Goal: Information Seeking & Learning: Find specific fact

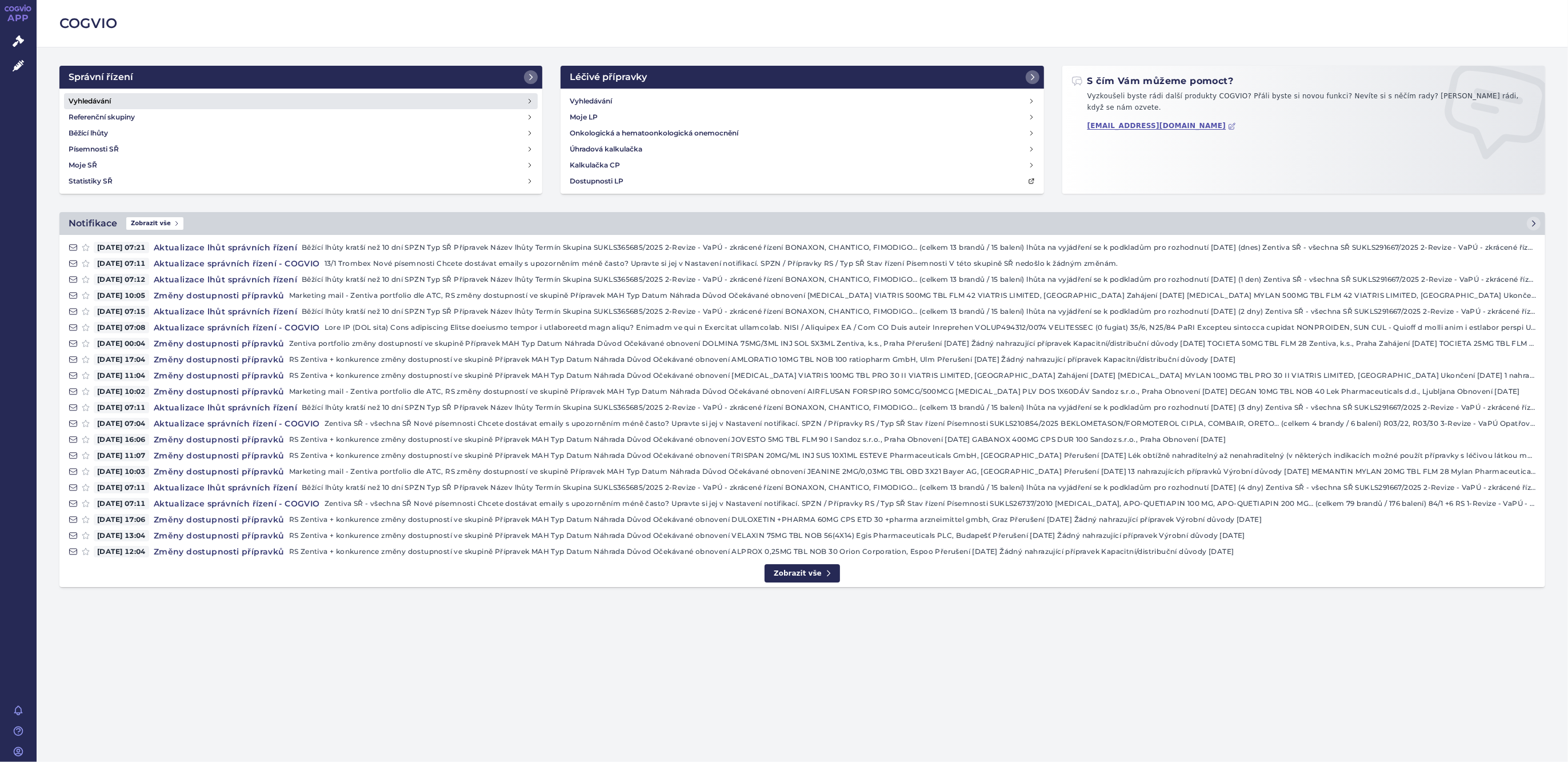
click at [127, 99] on link "Vyhledávání" at bounding box center [300, 101] width 474 height 16
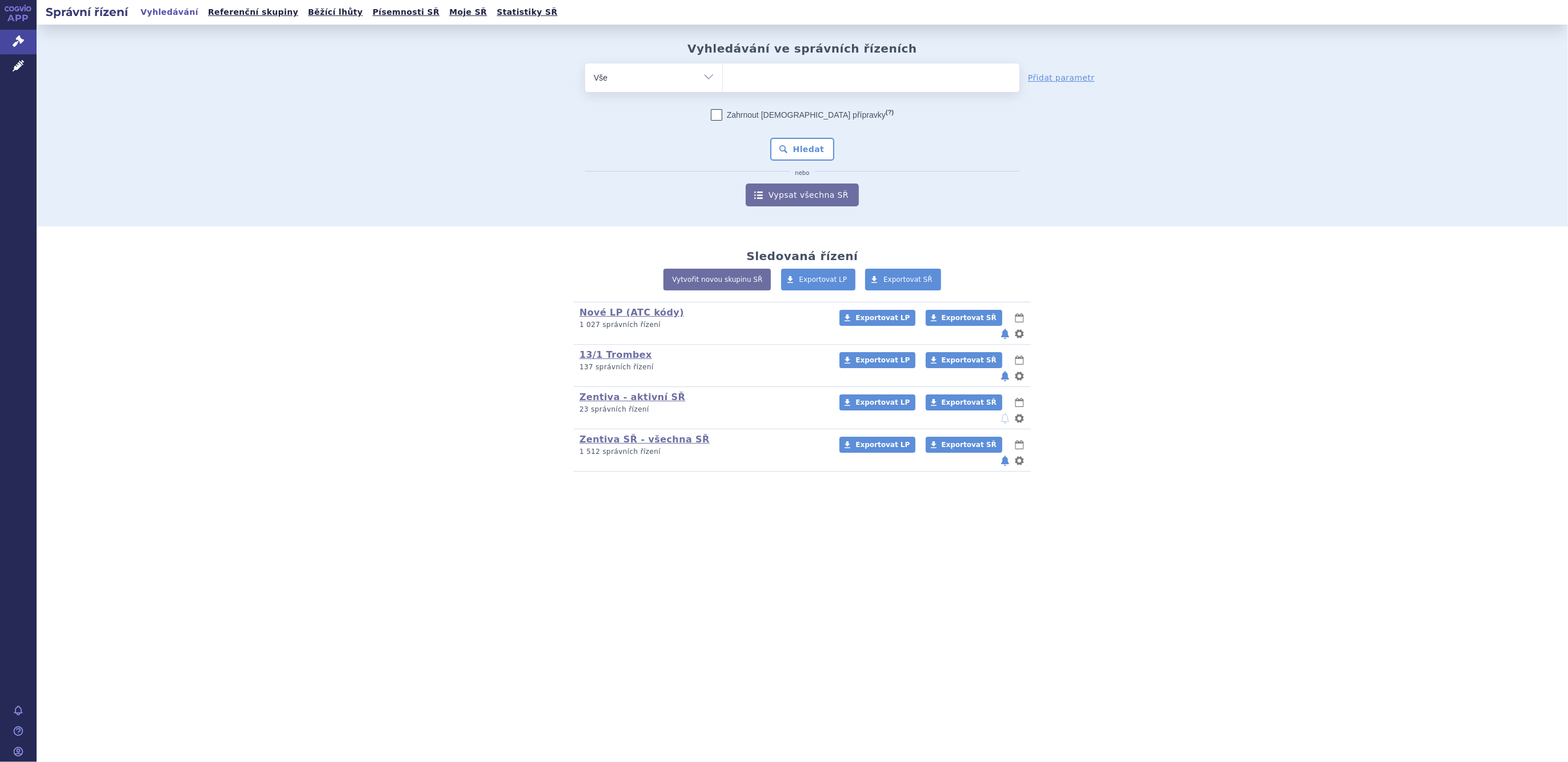
click at [708, 69] on select "Vše Spisová značka Typ SŘ Přípravek/SUKL kód Účastník/Držitel" at bounding box center [653, 76] width 137 height 26
click at [585, 63] on select "Vše Spisová značka Typ SŘ Přípravek/SUKL kód Účastník/Držitel" at bounding box center [653, 76] width 137 height 26
click at [767, 90] on span at bounding box center [871, 77] width 297 height 28
click at [723, 90] on select at bounding box center [723, 77] width 1 height 28
click at [690, 80] on select "Vše Spisová značka Typ SŘ Přípravek/SUKL kód Účastník/Držitel" at bounding box center [653, 76] width 137 height 26
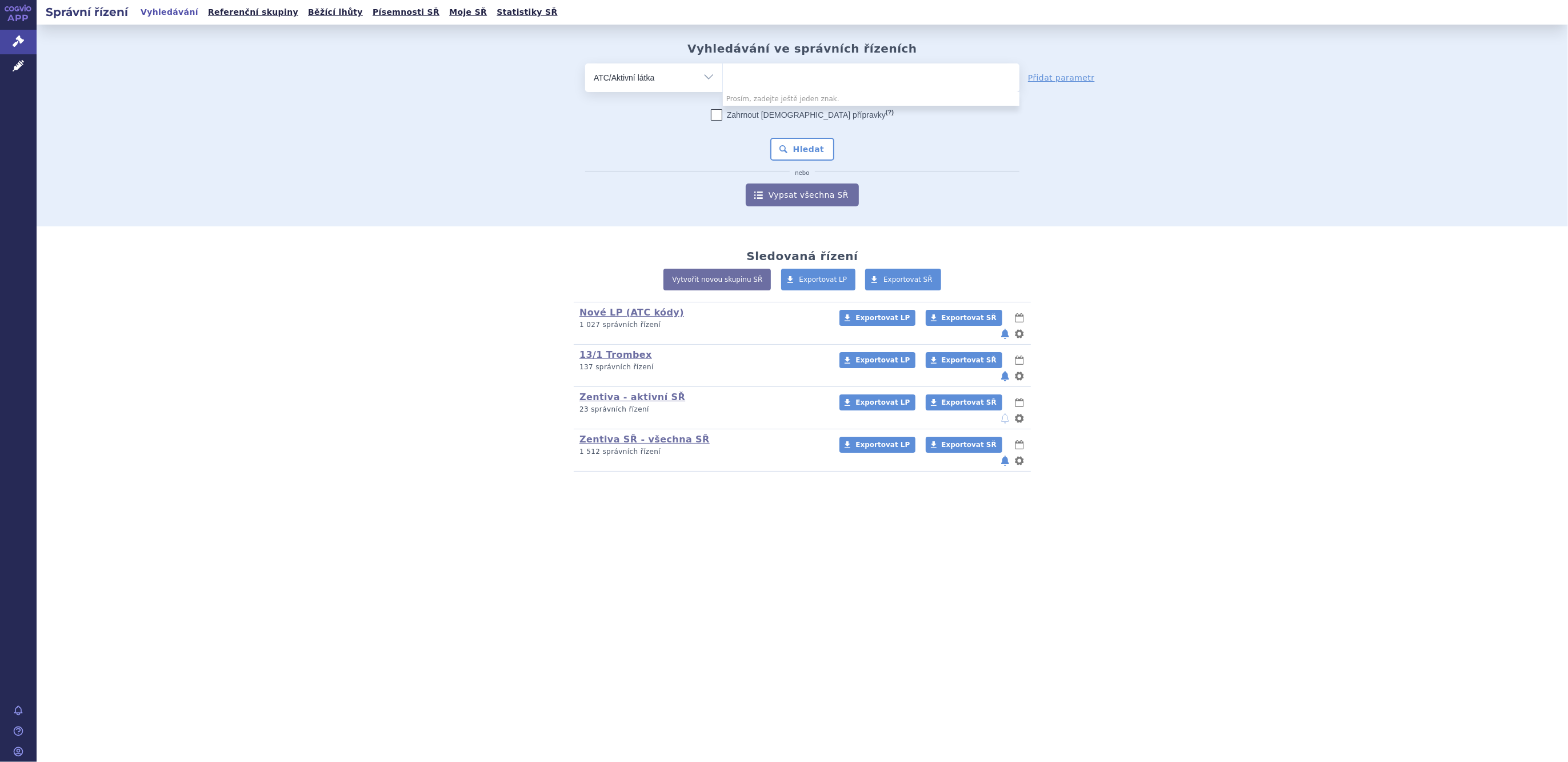
click at [690, 80] on select "Vše Spisová značka Typ SŘ Přípravek/SUKL kód Účastník/Držitel" at bounding box center [653, 76] width 137 height 26
click at [693, 85] on select "Vše Spisová značka Typ SŘ Přípravek/SUKL kód Účastník/Držitel" at bounding box center [653, 76] width 137 height 26
select select "filter-product"
click at [585, 63] on select "Vše Spisová značka Typ SŘ Přípravek/SUKL kód Účastník/Držitel" at bounding box center [653, 76] width 137 height 26
click at [754, 86] on ul at bounding box center [871, 75] width 297 height 24
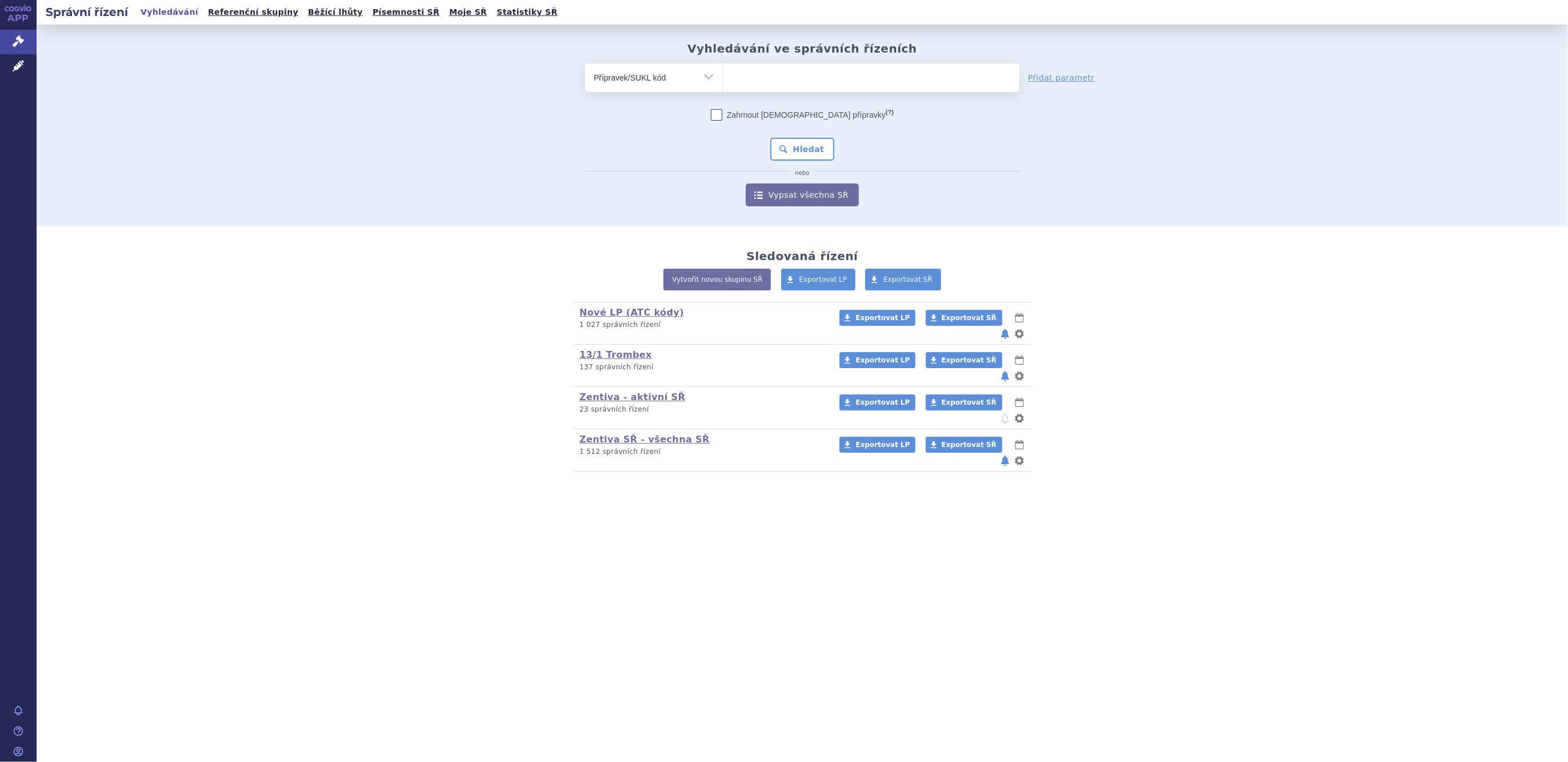
click at [723, 86] on select at bounding box center [723, 77] width 1 height 28
type input "pregabalin medreg"
click at [800, 145] on button "Hledat" at bounding box center [803, 149] width 65 height 23
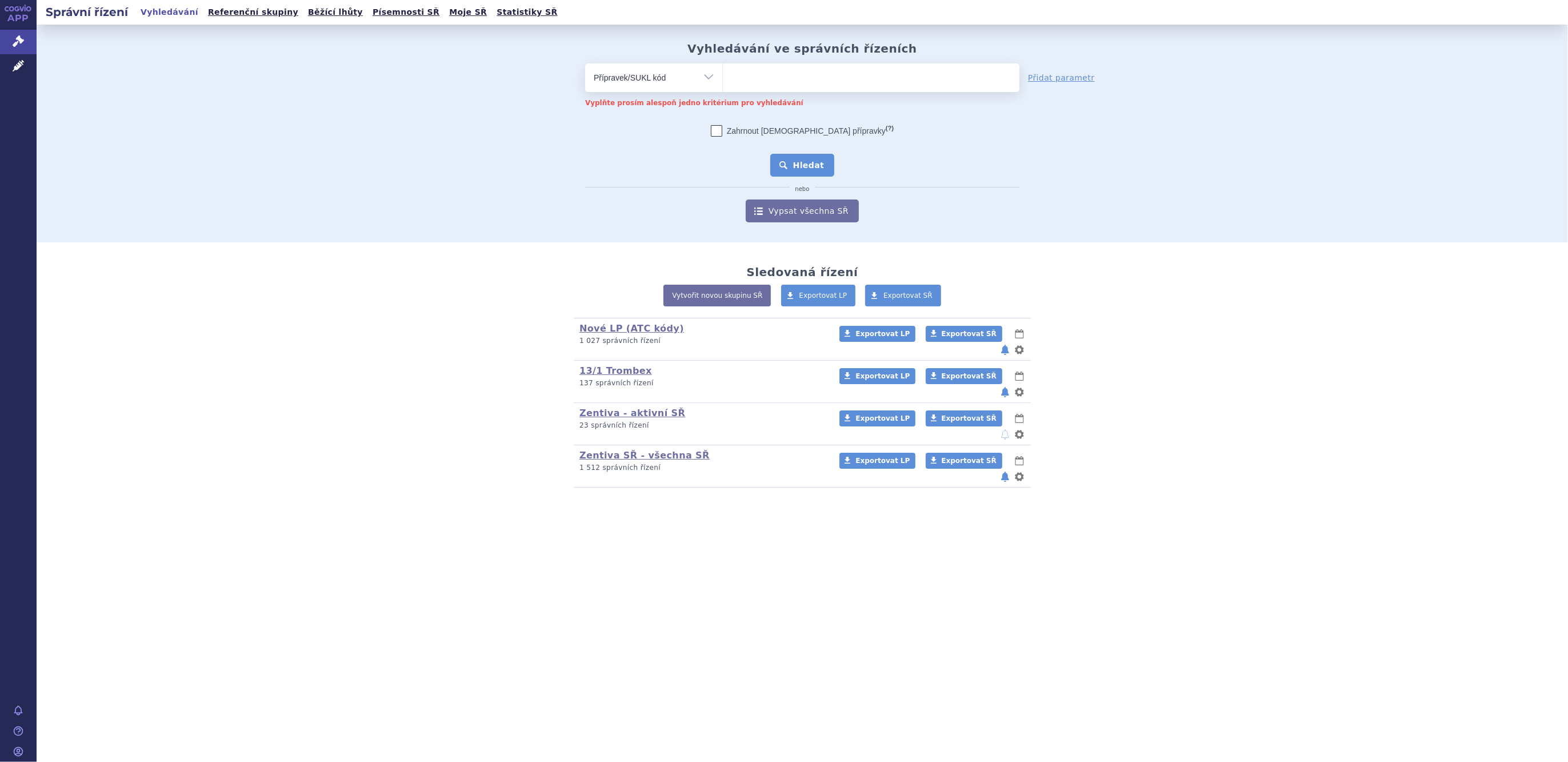
click at [803, 168] on button "Hledat" at bounding box center [803, 164] width 65 height 23
click at [765, 83] on input "search" at bounding box center [785, 76] width 108 height 14
type input "pregabalin medreg"
click at [810, 159] on button "Hledat" at bounding box center [803, 164] width 65 height 23
click at [701, 81] on select "Vše Spisová značka Typ SŘ Přípravek/SUKL kód Účastník/Držitel" at bounding box center [653, 76] width 137 height 26
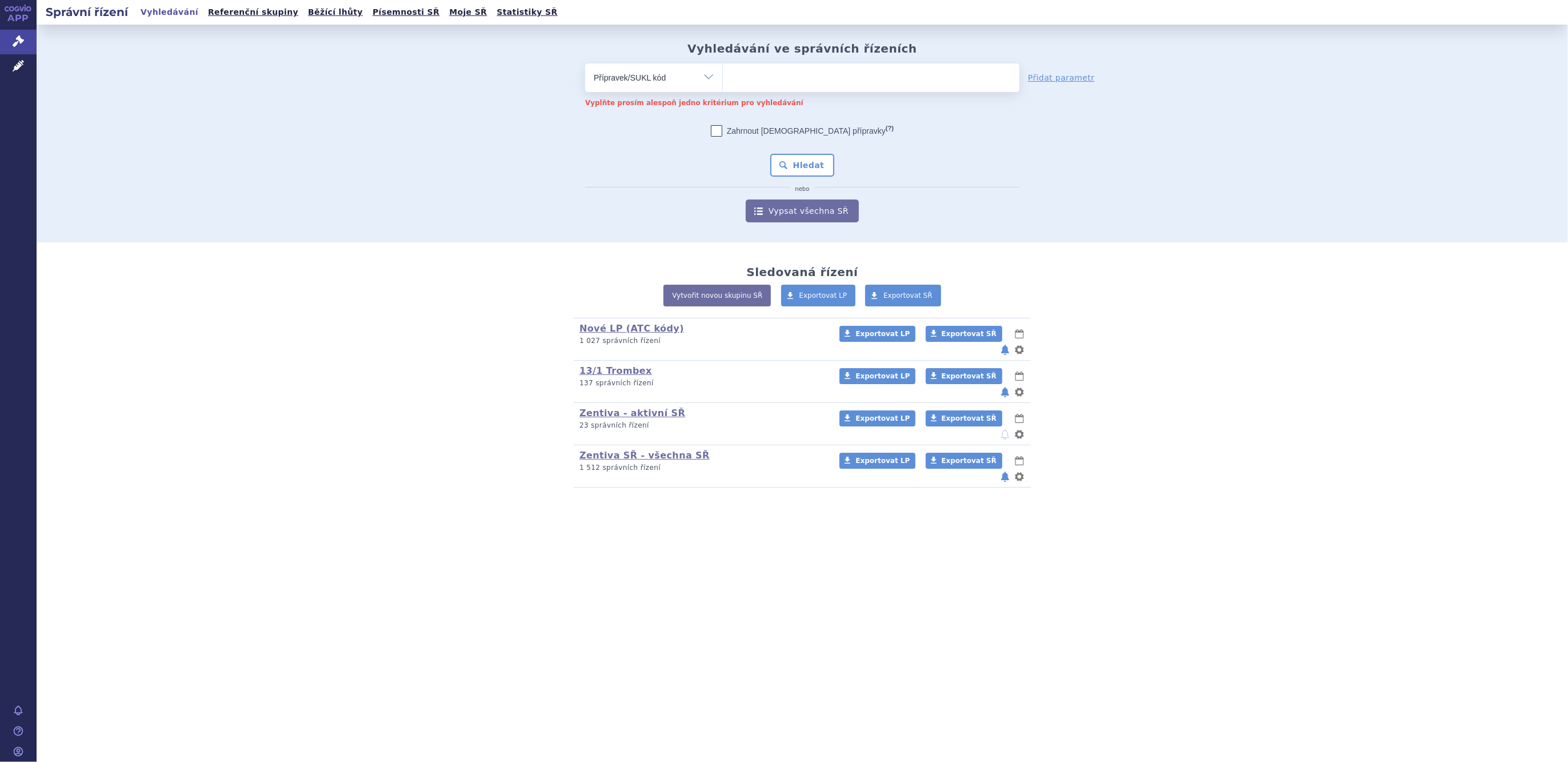
click at [585, 63] on select "Vše Spisová značka Typ SŘ Přípravek/SUKL kód Účastník/Držitel" at bounding box center [653, 76] width 137 height 26
click at [751, 86] on ul at bounding box center [871, 75] width 297 height 24
click at [723, 86] on select at bounding box center [723, 77] width 1 height 28
click at [698, 77] on select "Vše Spisová značka Typ SŘ Přípravek/SUKL kód Účastník/Držitel" at bounding box center [653, 76] width 137 height 26
select select "filter-atc-group"
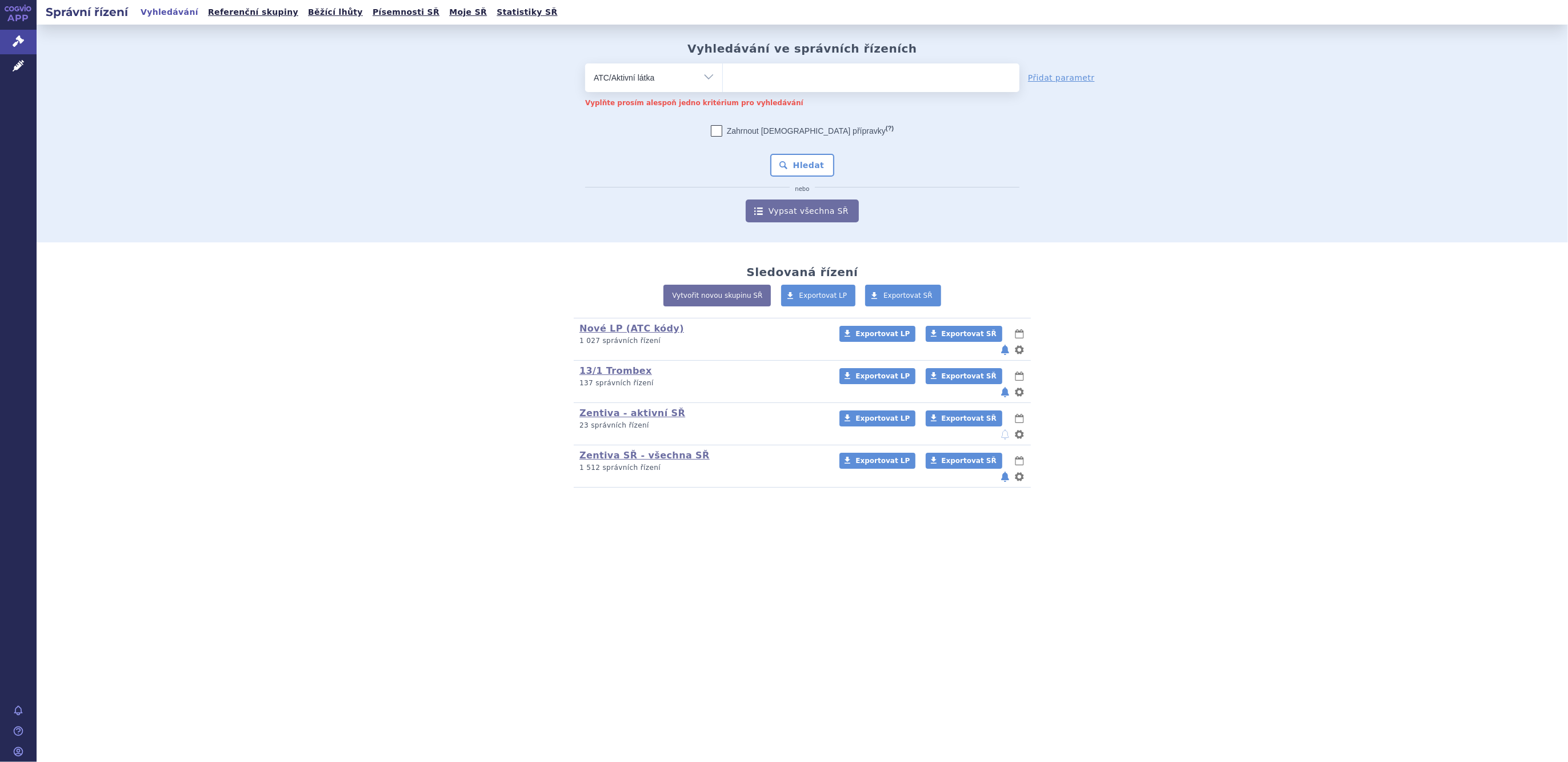
click at [585, 63] on select "Vše Spisová značka Typ SŘ Přípravek/SUKL kód Účastník/Držitel" at bounding box center [653, 76] width 137 height 26
click at [767, 79] on ul at bounding box center [871, 75] width 297 height 24
click at [723, 79] on select at bounding box center [723, 77] width 1 height 28
type input "pregaba"
drag, startPoint x: 784, startPoint y: 111, endPoint x: 792, endPoint y: 137, distance: 27.2
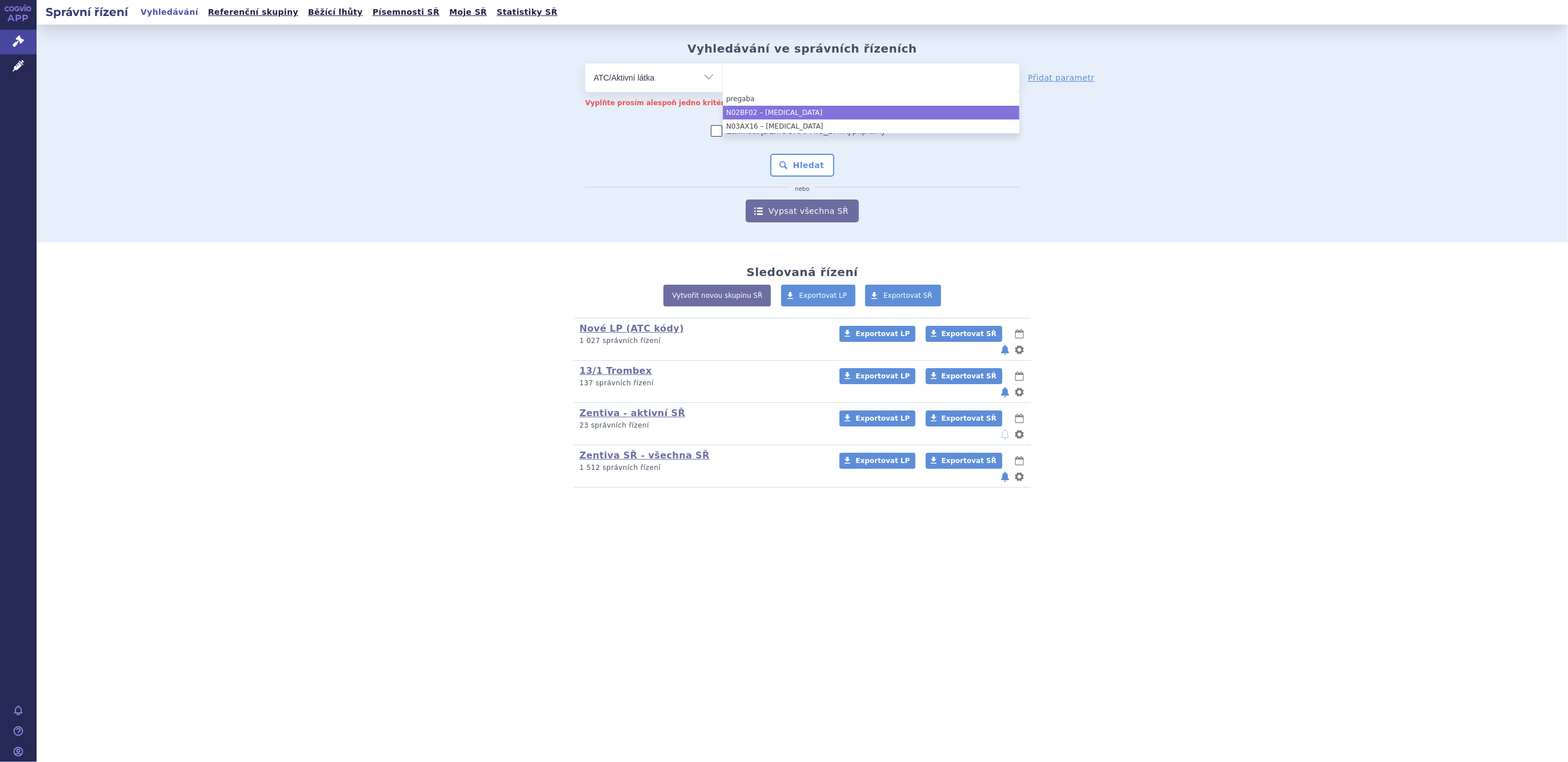
select select "N02BF02"
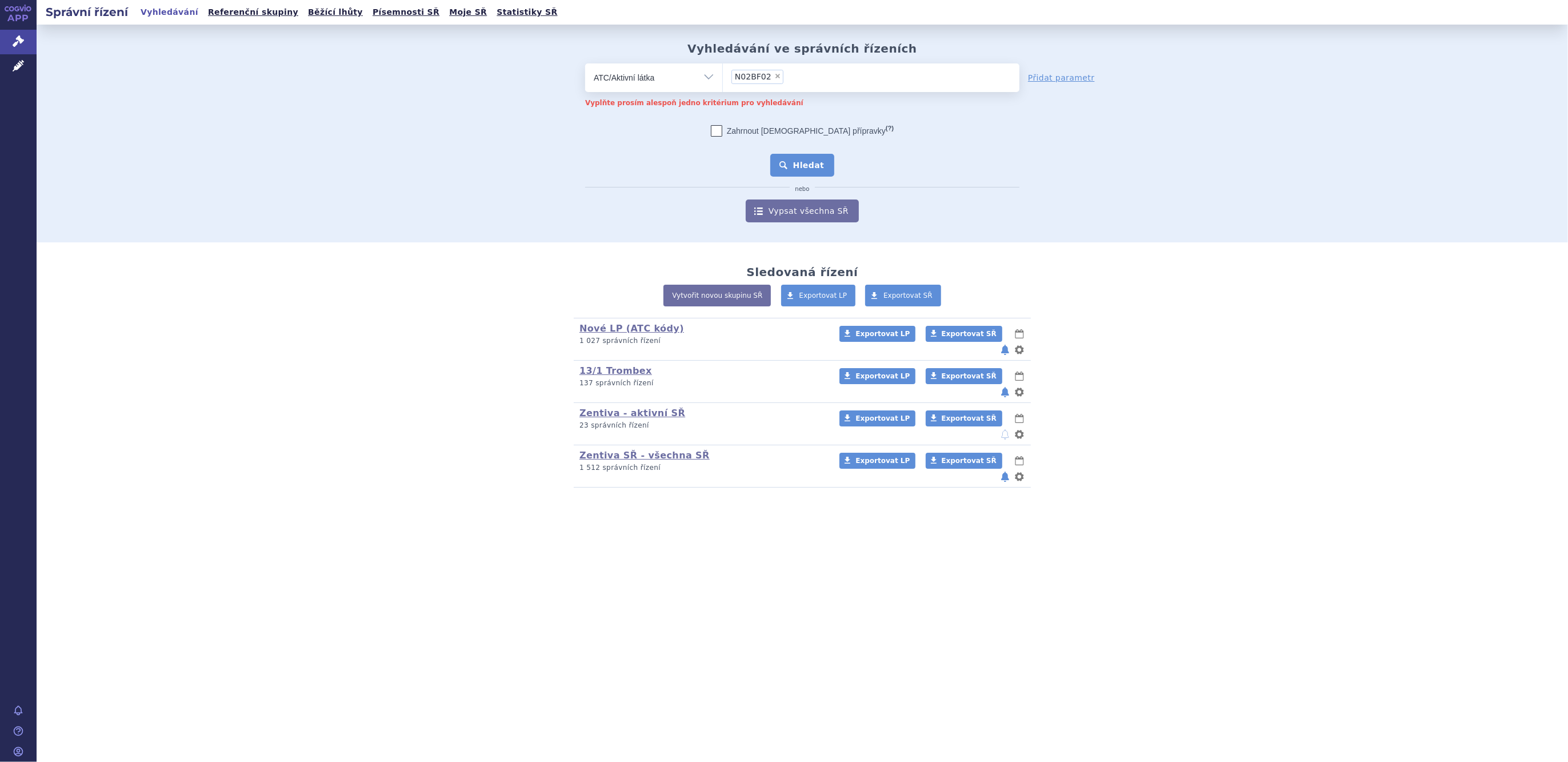
click at [804, 162] on button "Hledat" at bounding box center [803, 164] width 65 height 23
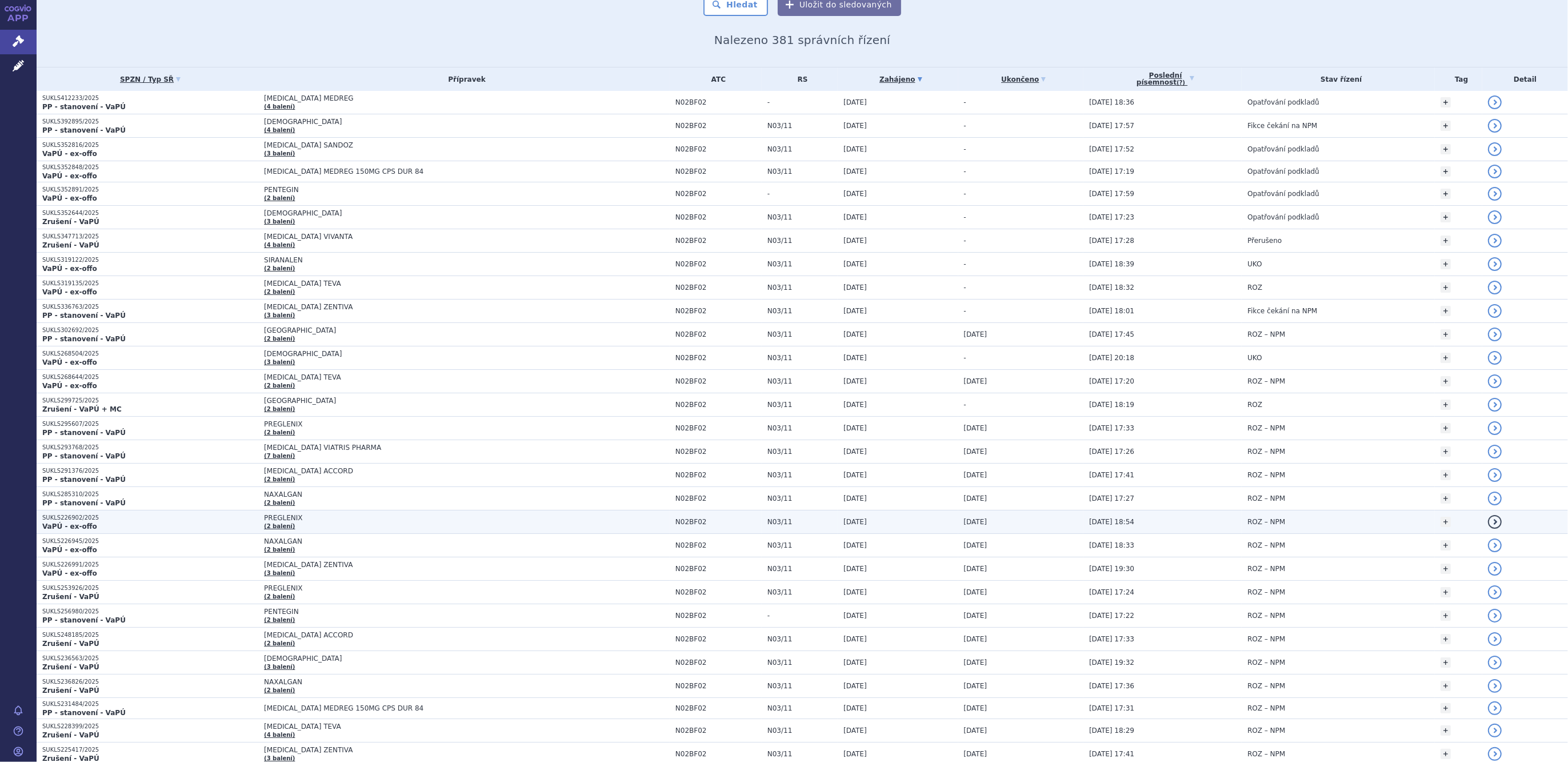
scroll to position [143, 0]
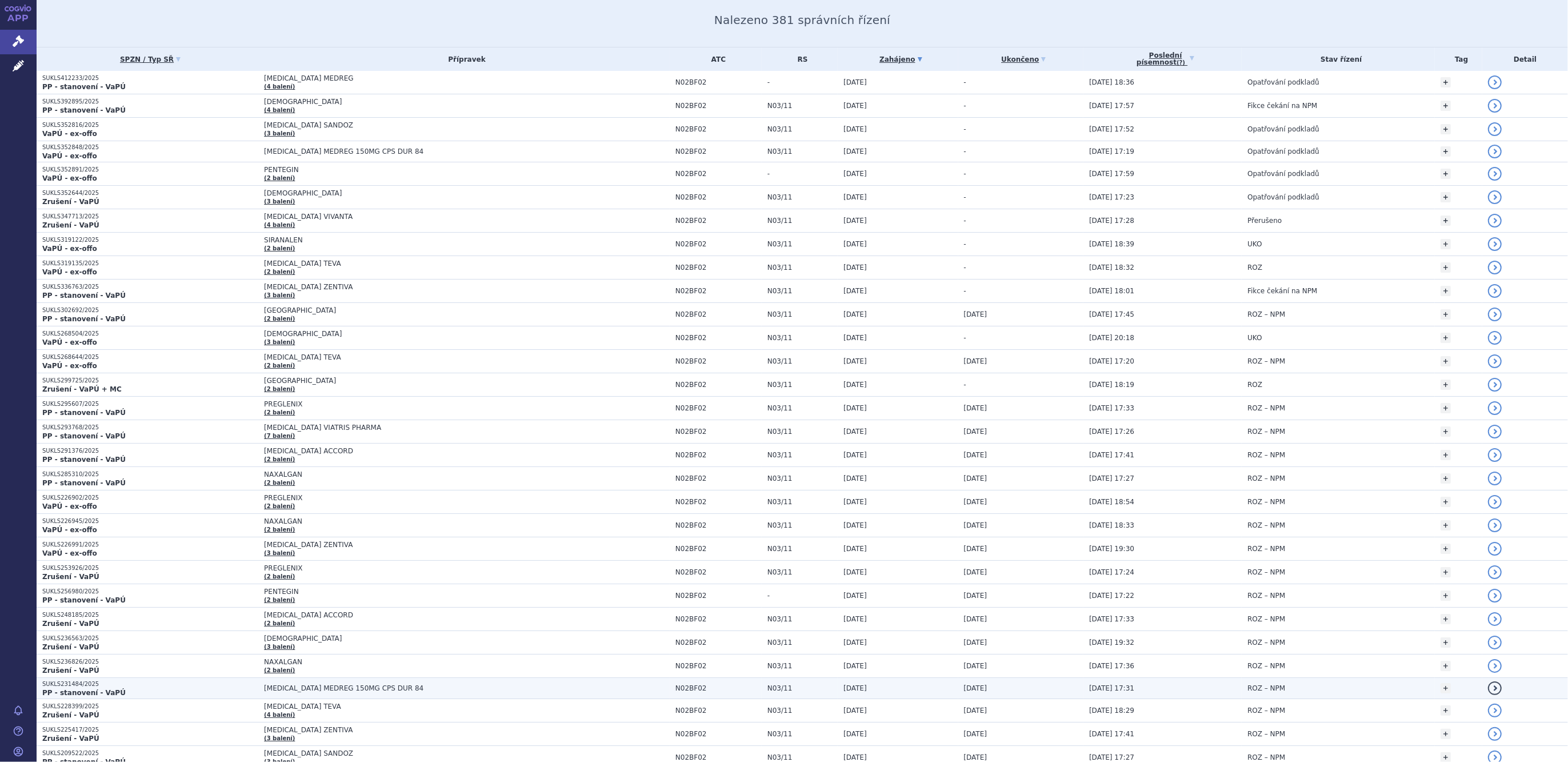
click at [338, 685] on span "[MEDICAL_DATA] MEDREG 150MG CPS DUR 84" at bounding box center [406, 688] width 285 height 8
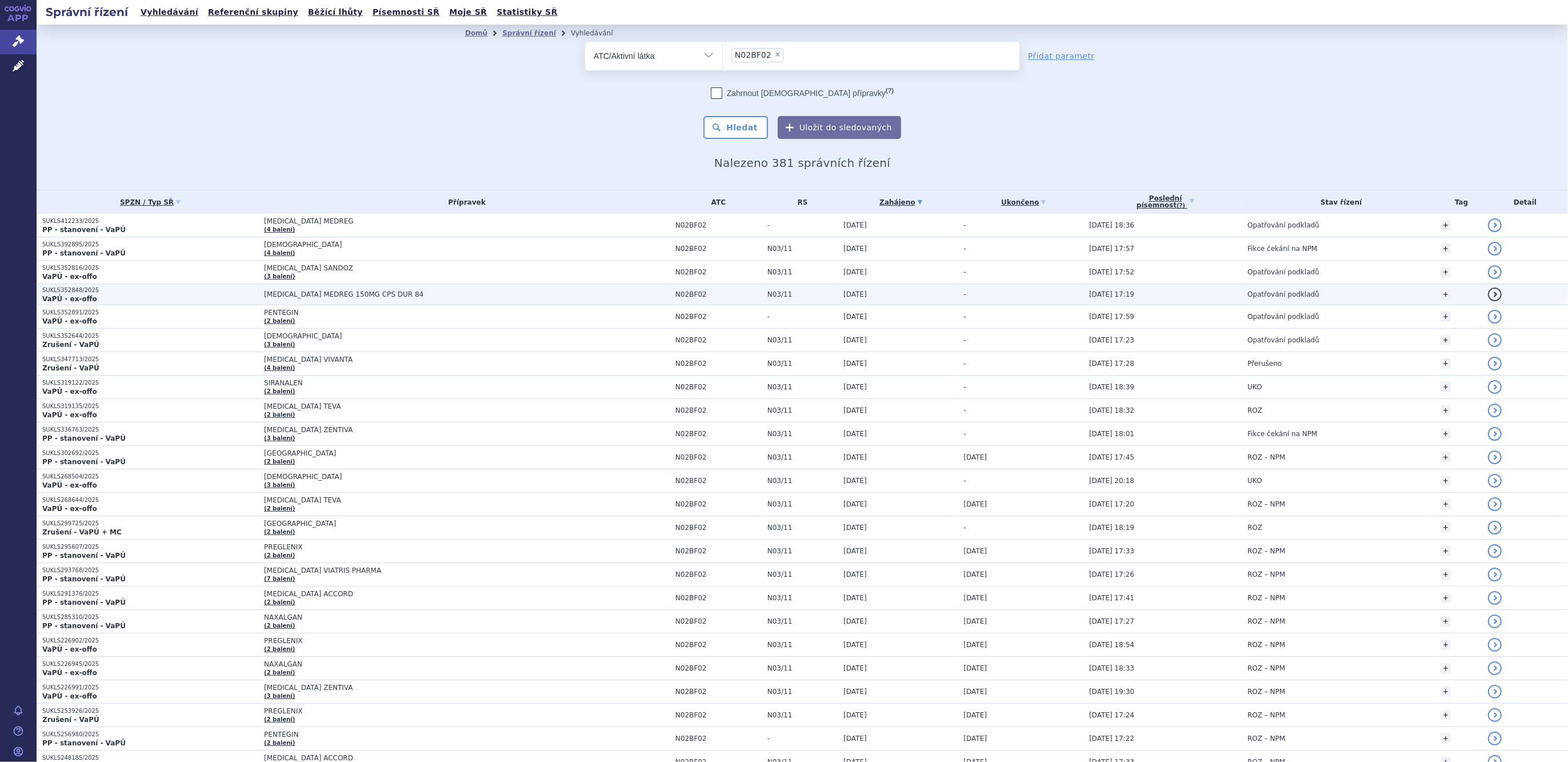
click at [244, 294] on p "VaPÚ - ex-offo" at bounding box center [149, 299] width 216 height 9
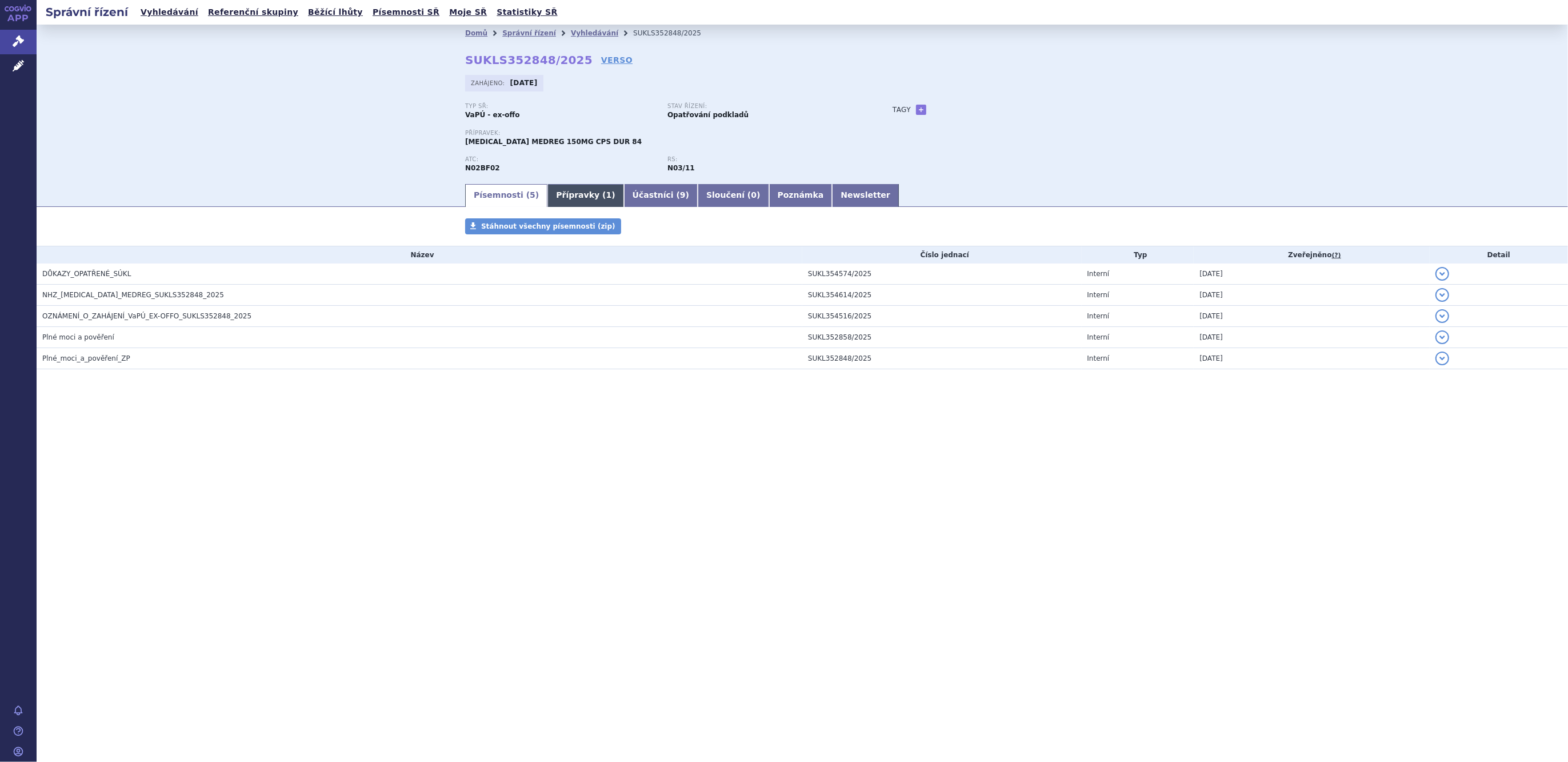
click at [550, 197] on link "Přípravky ( 1 )" at bounding box center [585, 195] width 76 height 23
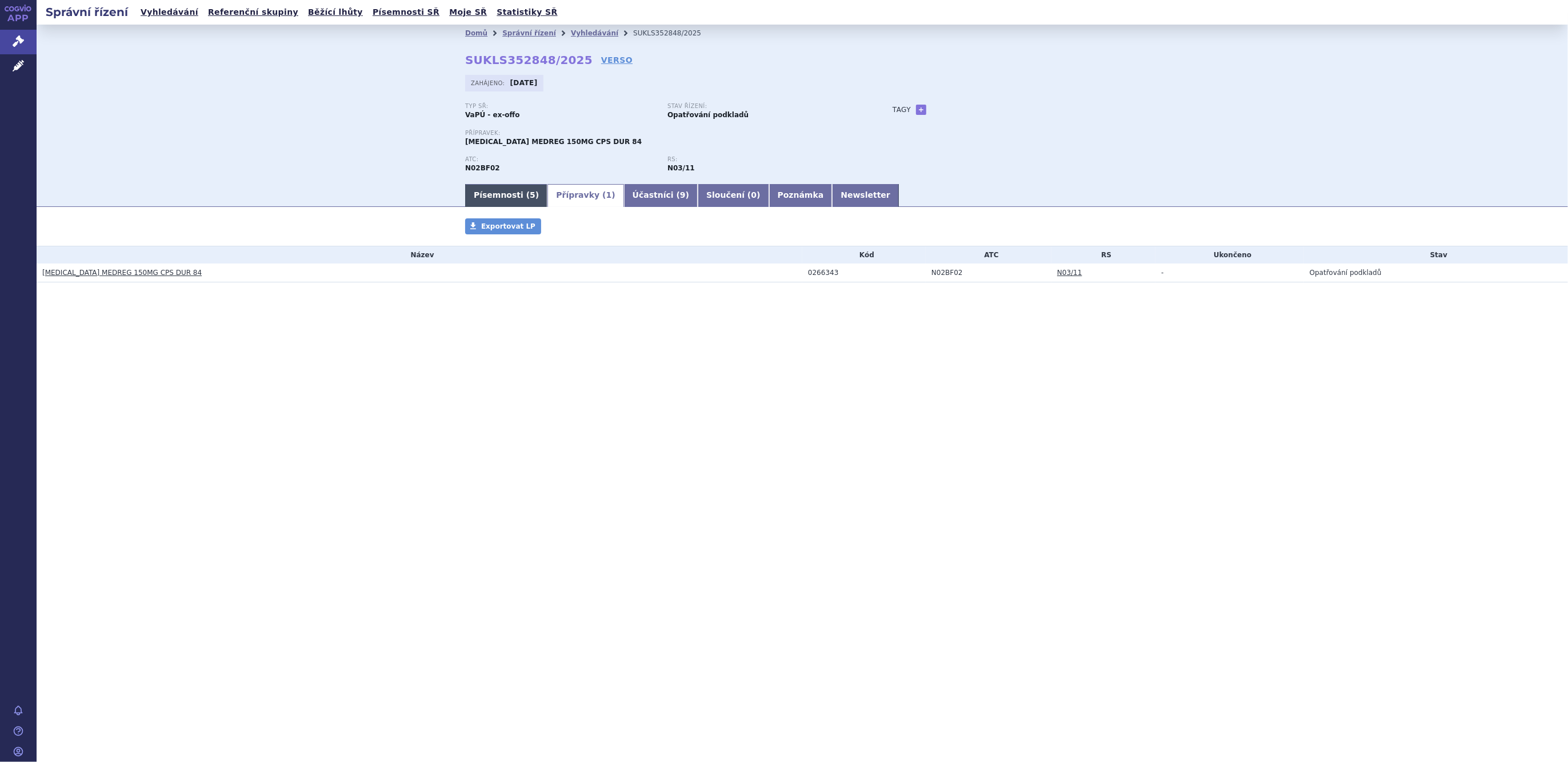
click at [478, 193] on link "Písemnosti ( 5 )" at bounding box center [506, 195] width 82 height 23
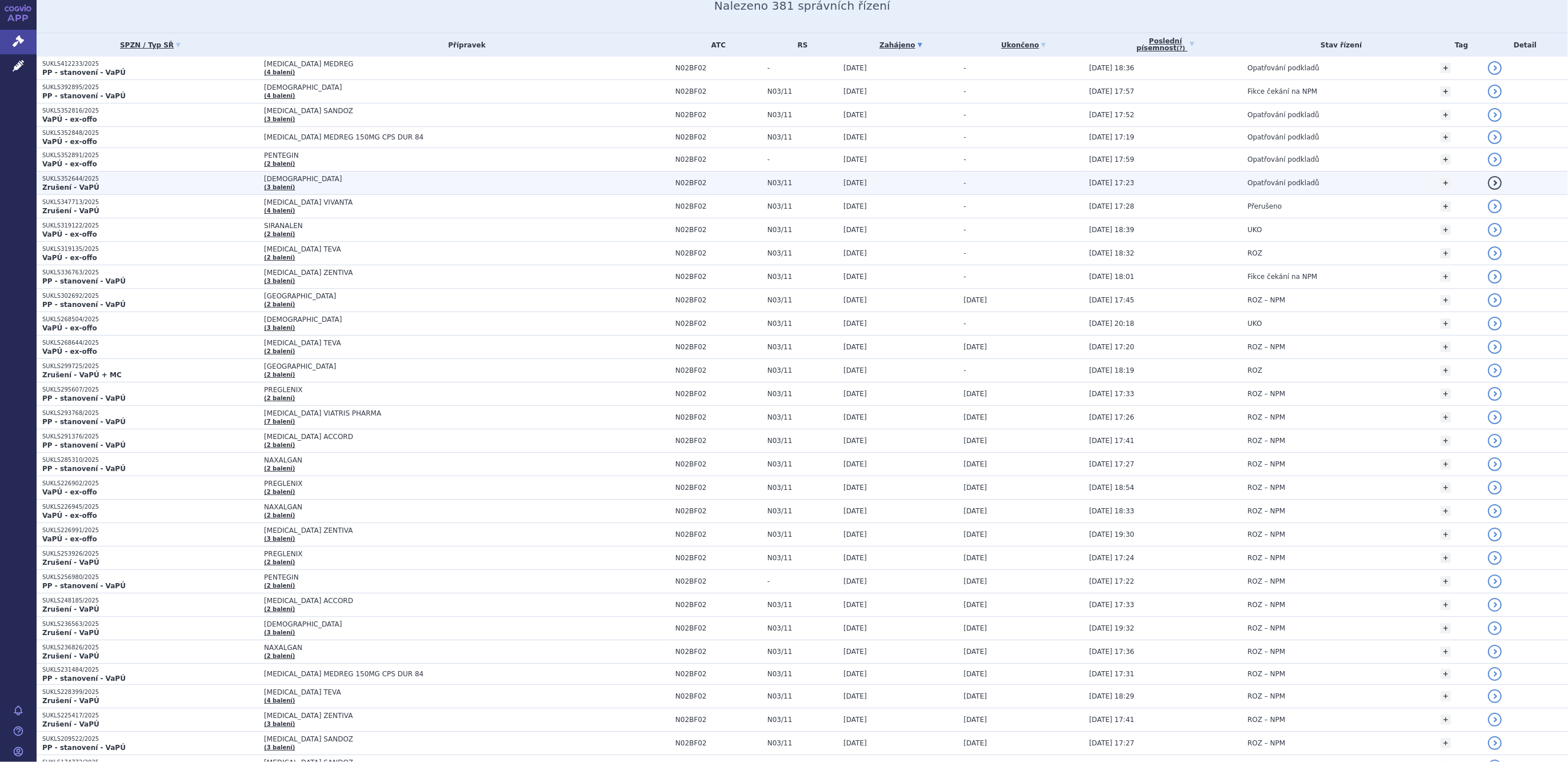
scroll to position [214, 0]
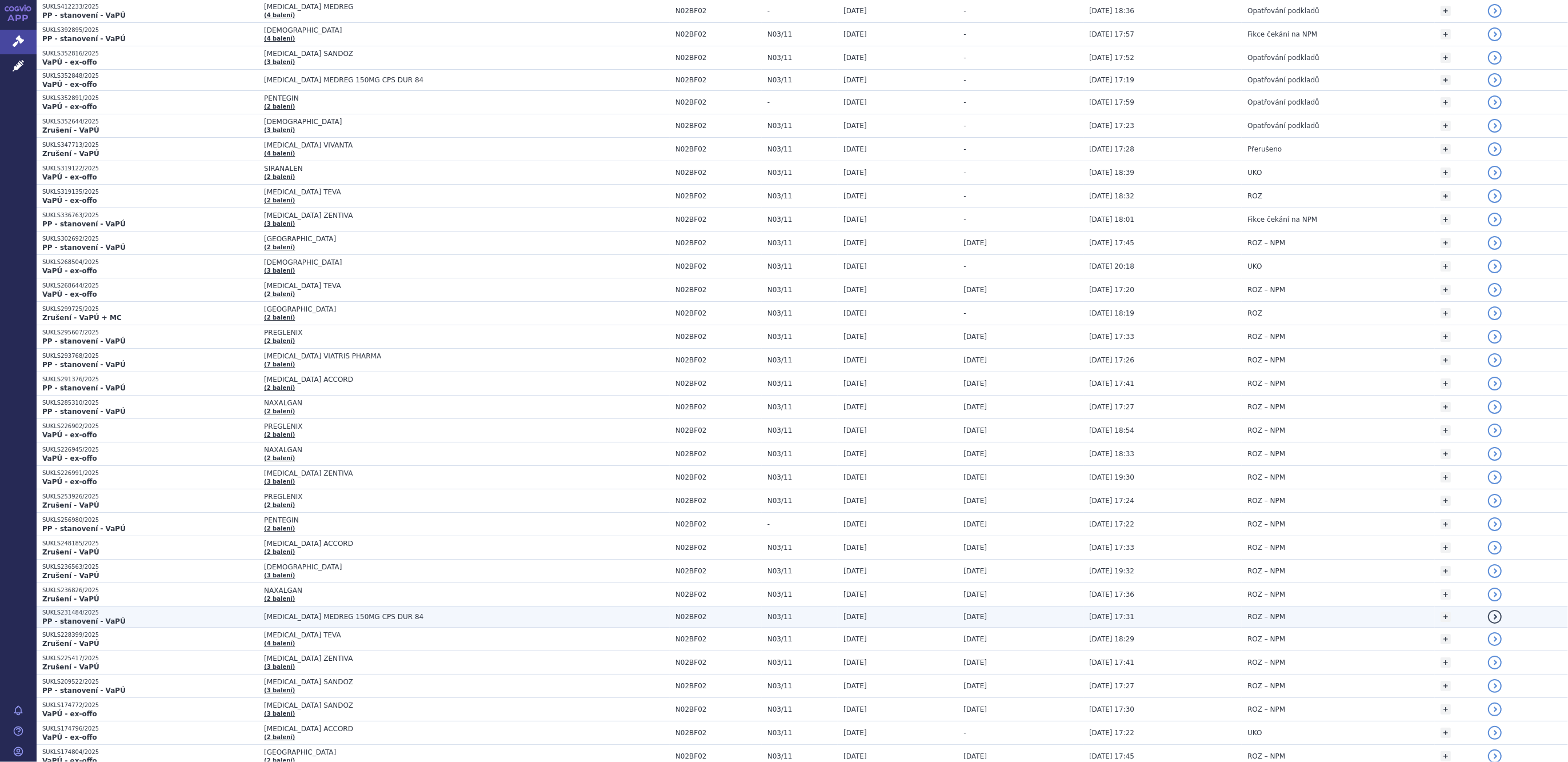
click at [310, 613] on span "[MEDICAL_DATA] MEDREG 150MG CPS DUR 84" at bounding box center [406, 617] width 285 height 8
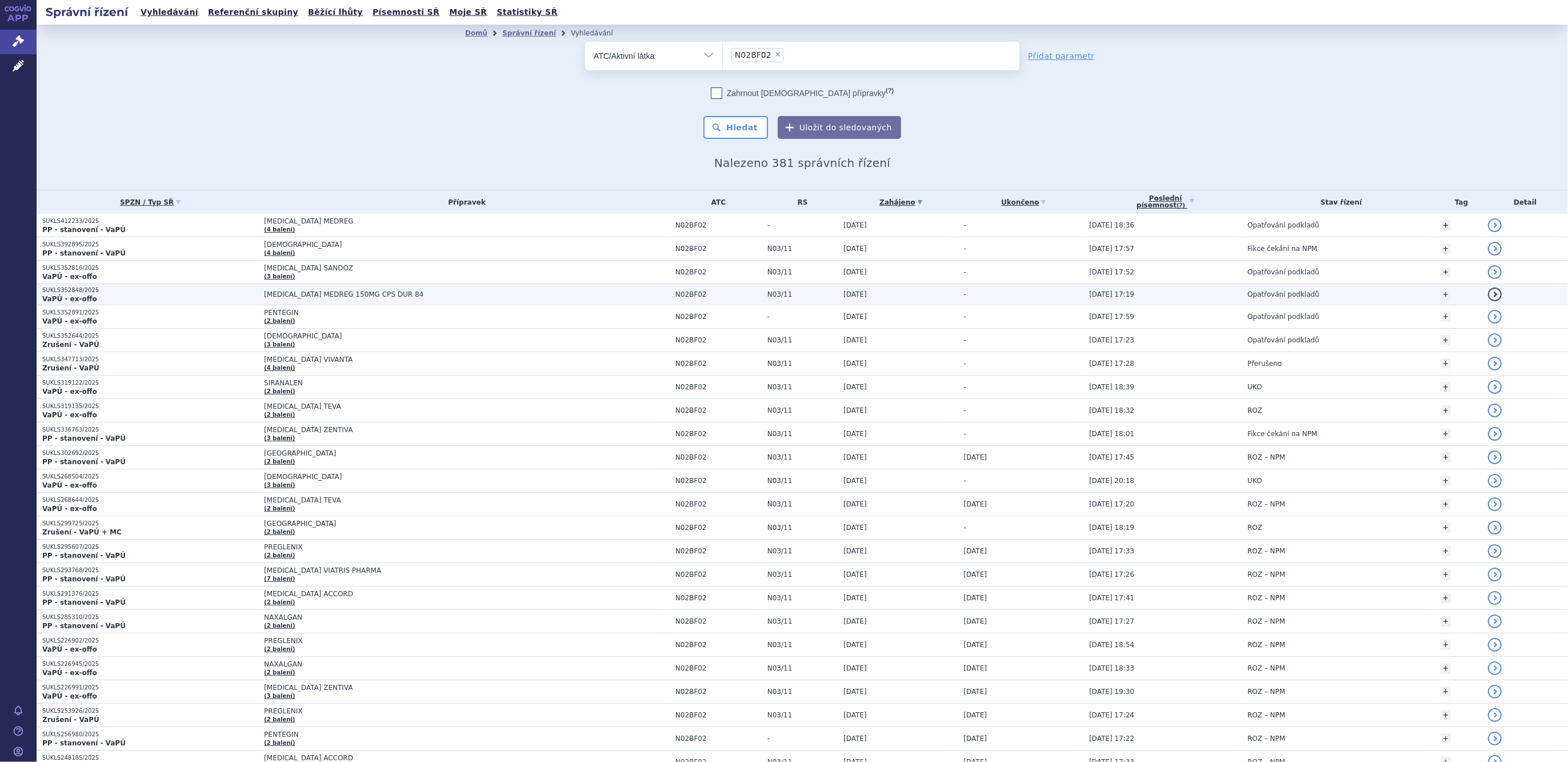
click at [274, 290] on span "[MEDICAL_DATA] MEDREG 150MG CPS DUR 84" at bounding box center [406, 294] width 285 height 8
